Goal: Obtain resource: Download file/media

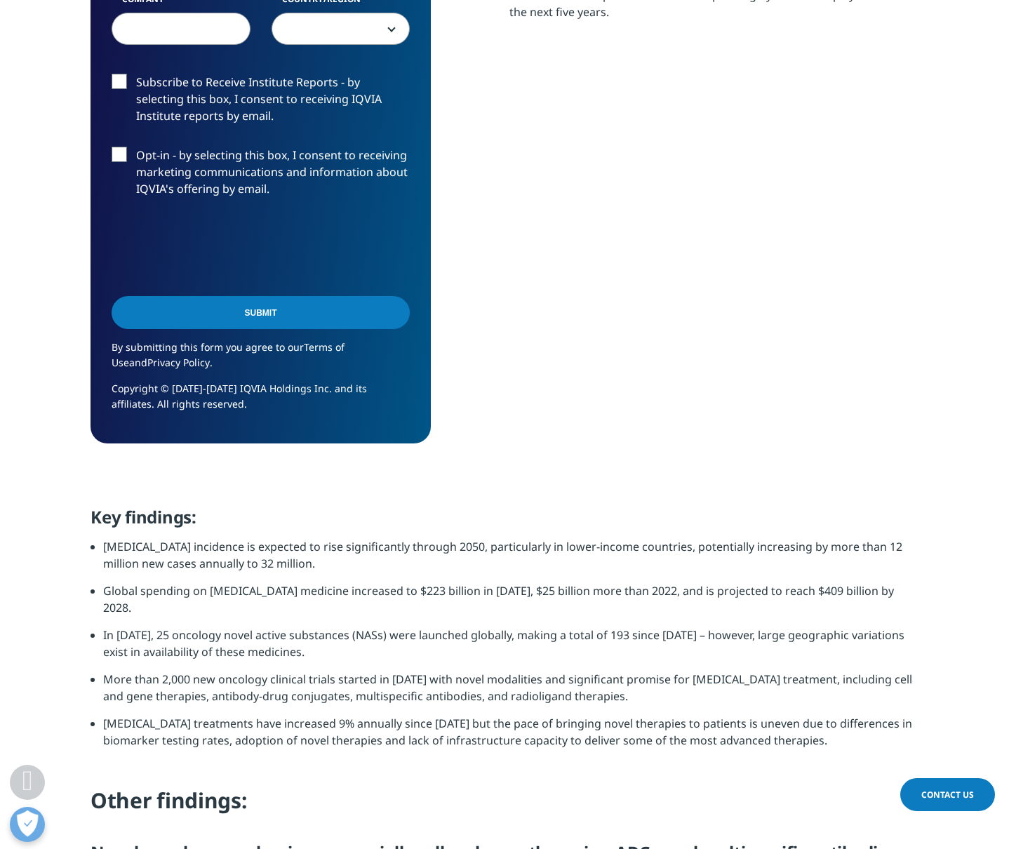
scroll to position [750, 0]
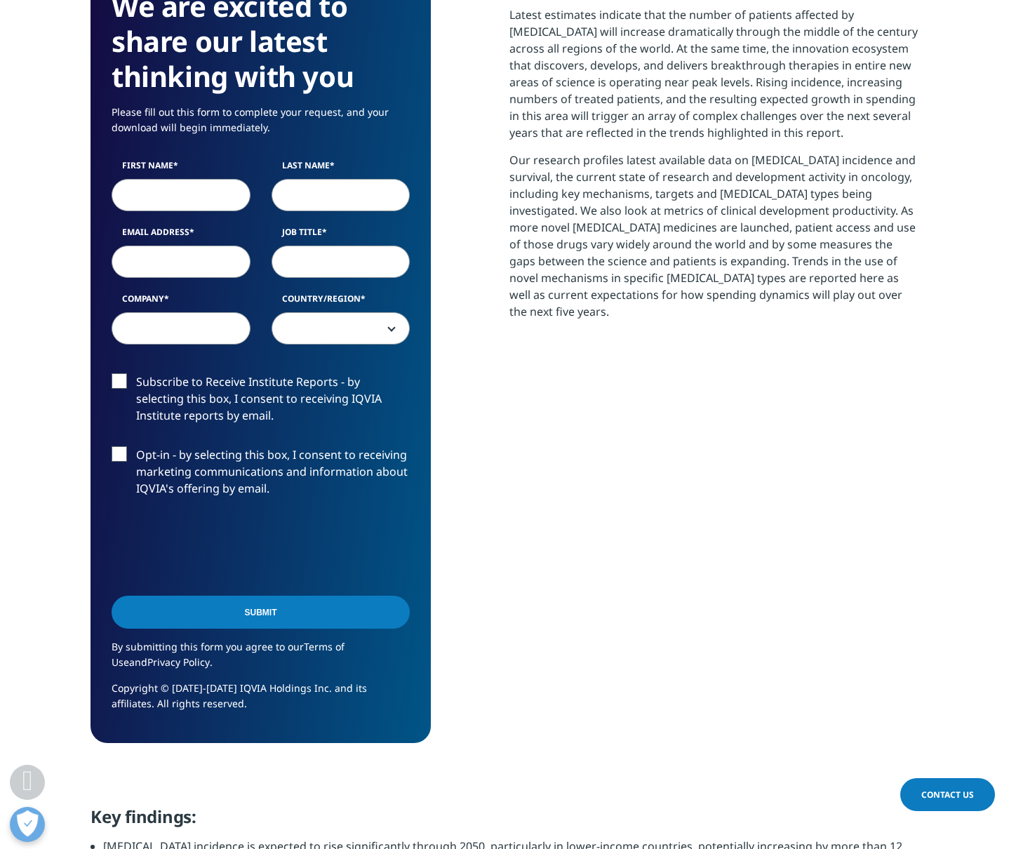
click at [138, 179] on input "First Name" at bounding box center [181, 195] width 139 height 32
type input "Blake"
type input "Hutson"
type input "blakehutson@gmail.com"
select select "[GEOGRAPHIC_DATA]"
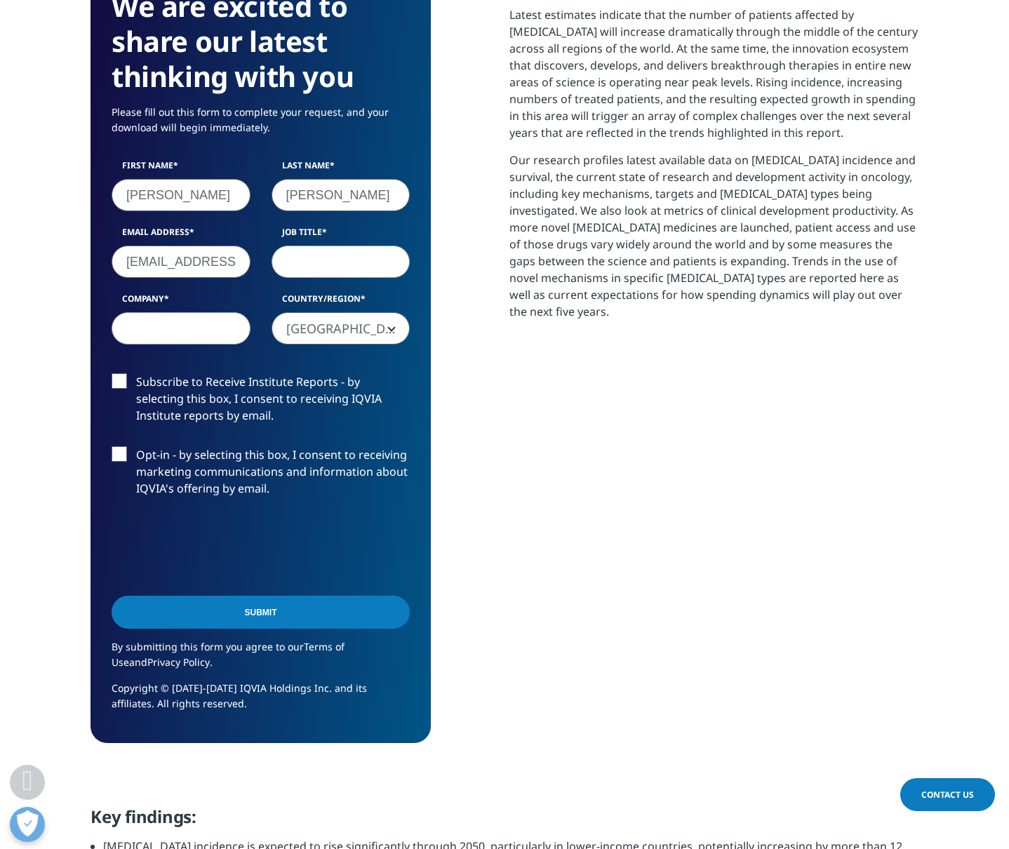
click at [314, 246] on input "Job Title" at bounding box center [340, 262] width 139 height 32
type input "GR"
click at [180, 312] on input "Company" at bounding box center [181, 328] width 139 height 32
type input "TAHP"
click at [298, 313] on span "[GEOGRAPHIC_DATA]" at bounding box center [341, 329] width 138 height 32
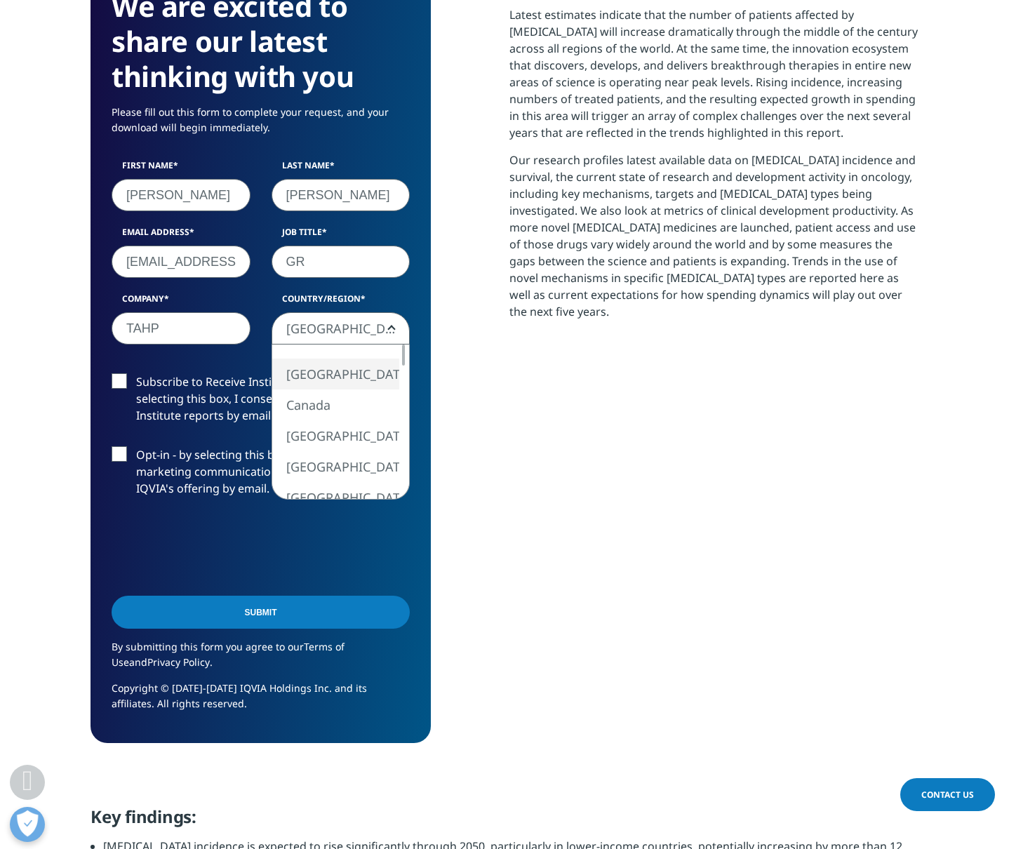
scroll to position [749, 0]
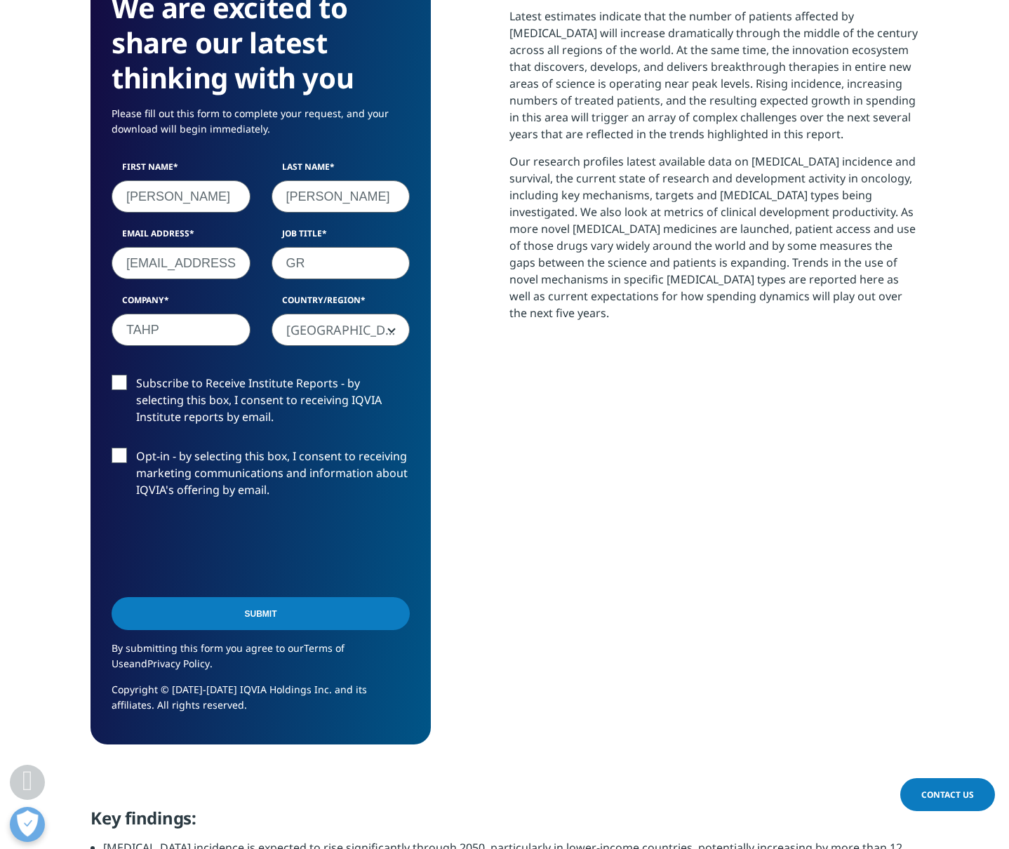
click at [321, 597] on input "Submit" at bounding box center [261, 613] width 298 height 33
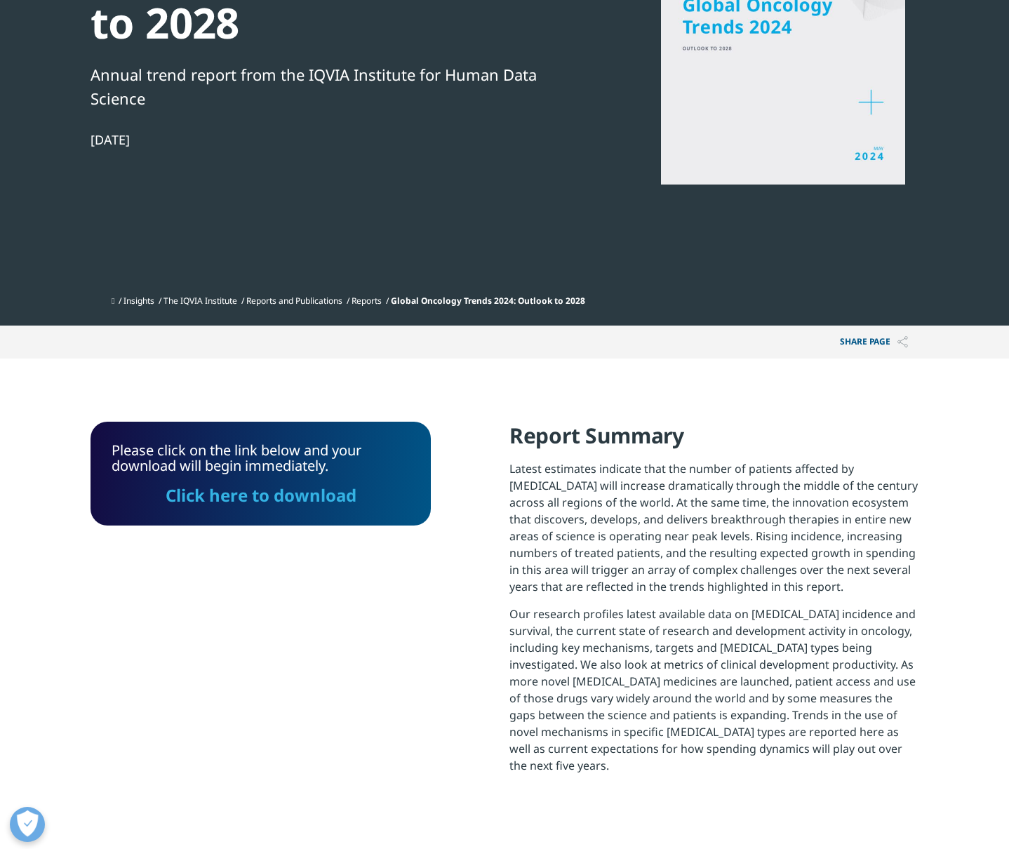
scroll to position [377, 0]
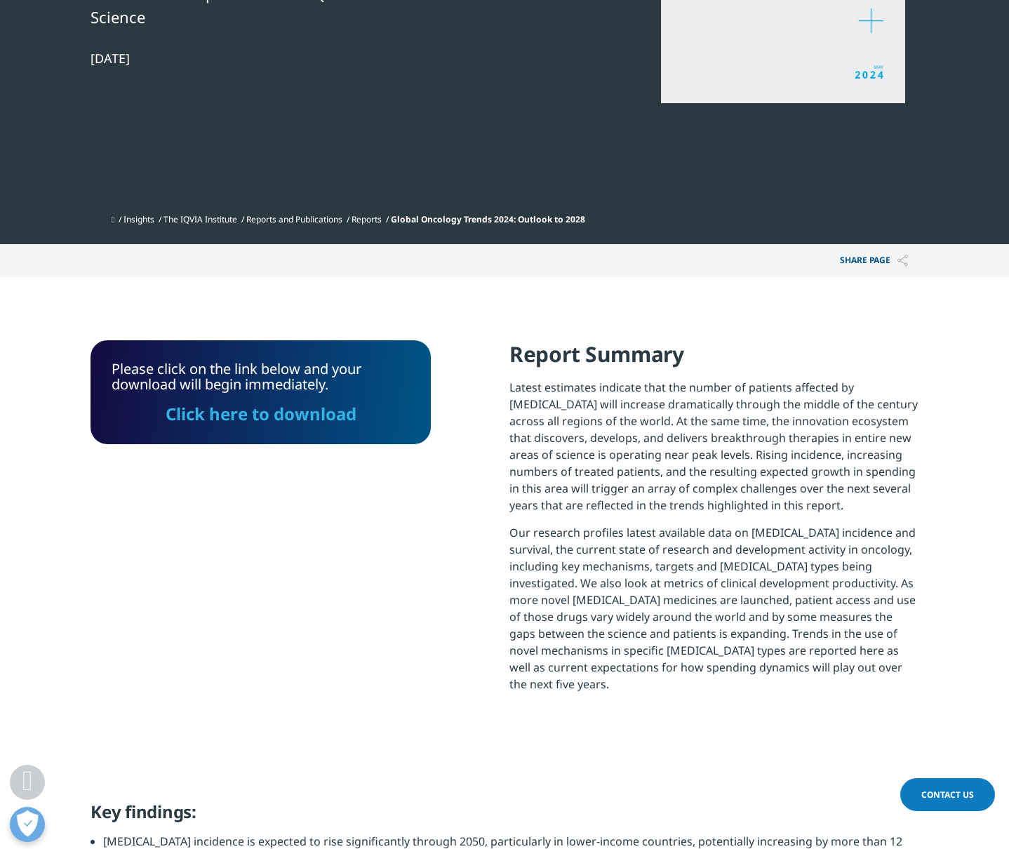
click at [281, 402] on link "Click here to download" at bounding box center [261, 413] width 191 height 23
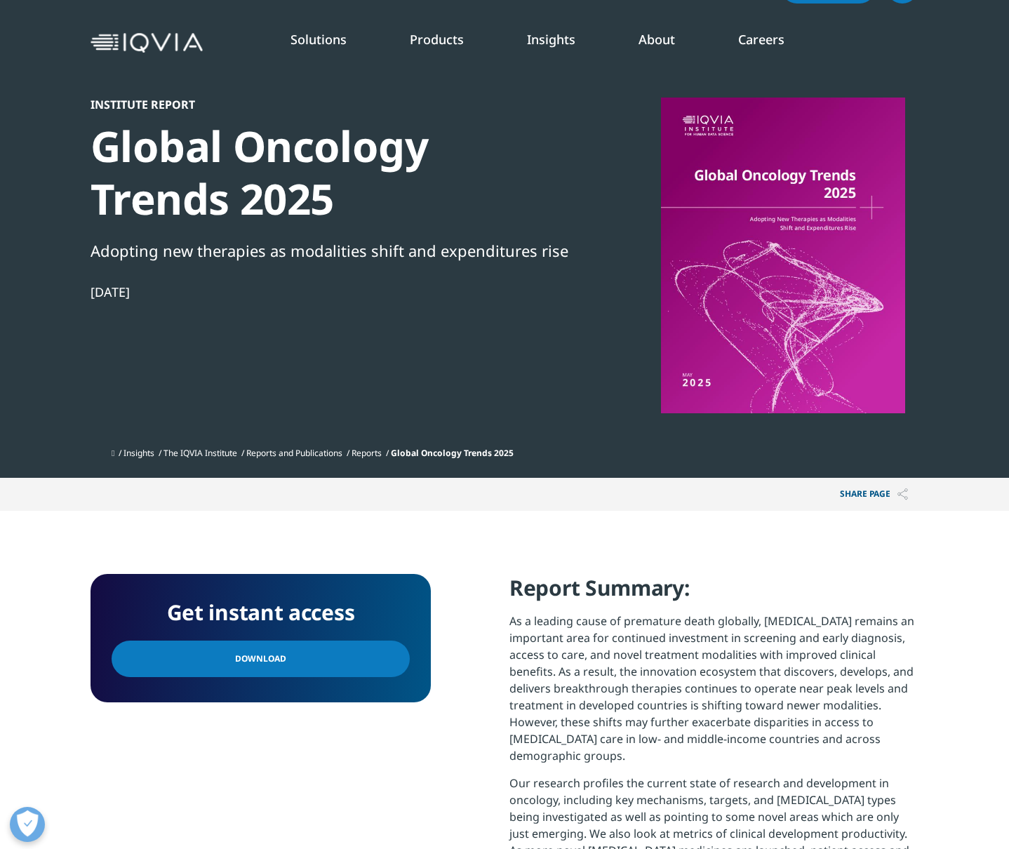
scroll to position [69, 0]
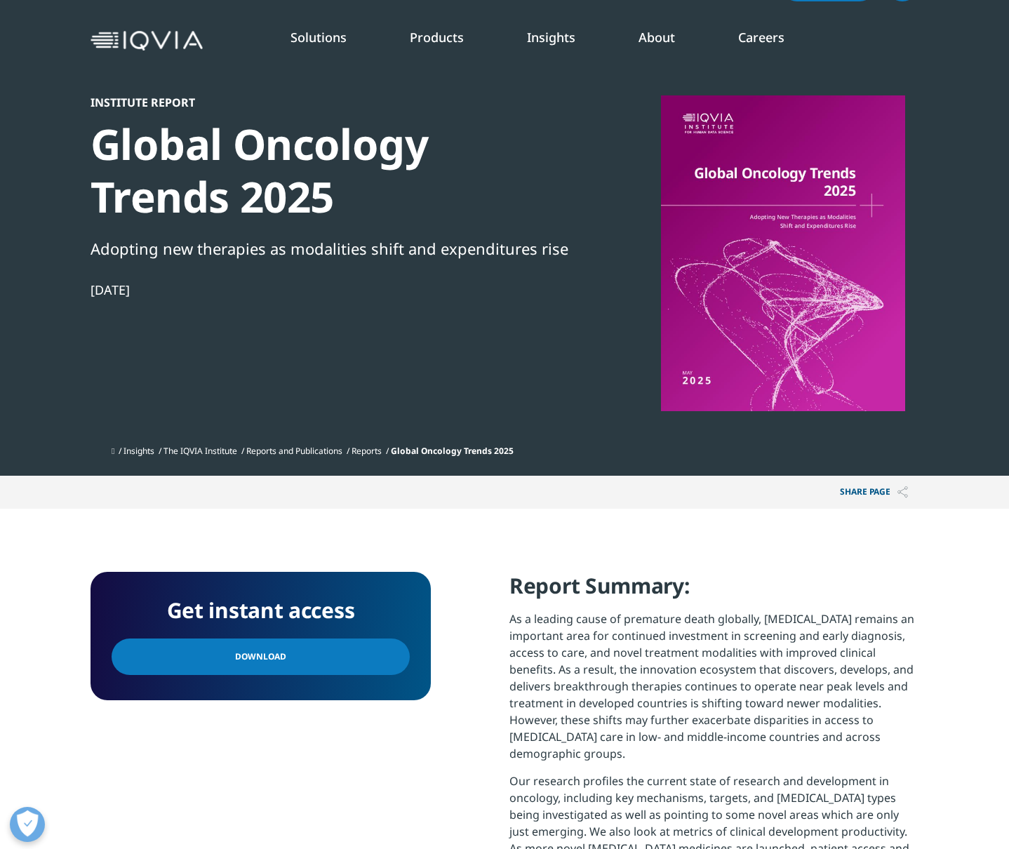
click at [284, 638] on link "Download" at bounding box center [261, 656] width 298 height 36
